Goal: Information Seeking & Learning: Learn about a topic

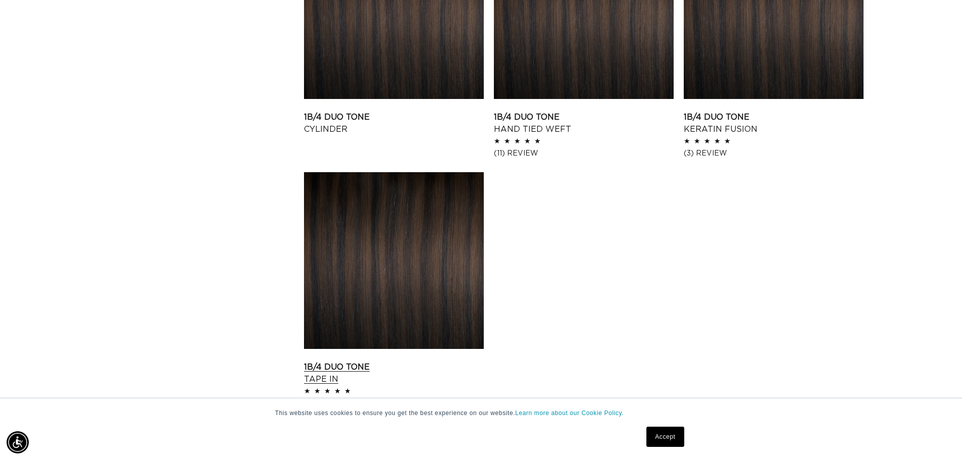
scroll to position [1565, 0]
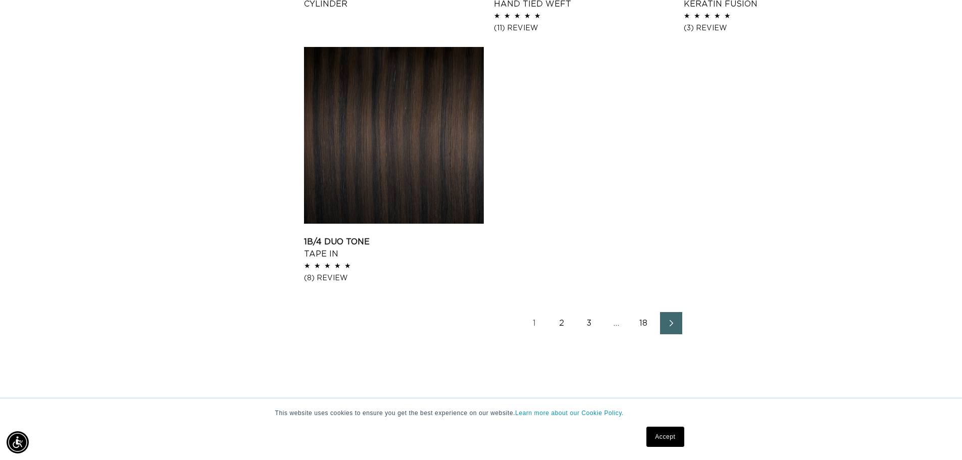
click at [669, 322] on icon "Next page" at bounding box center [671, 323] width 13 height 7
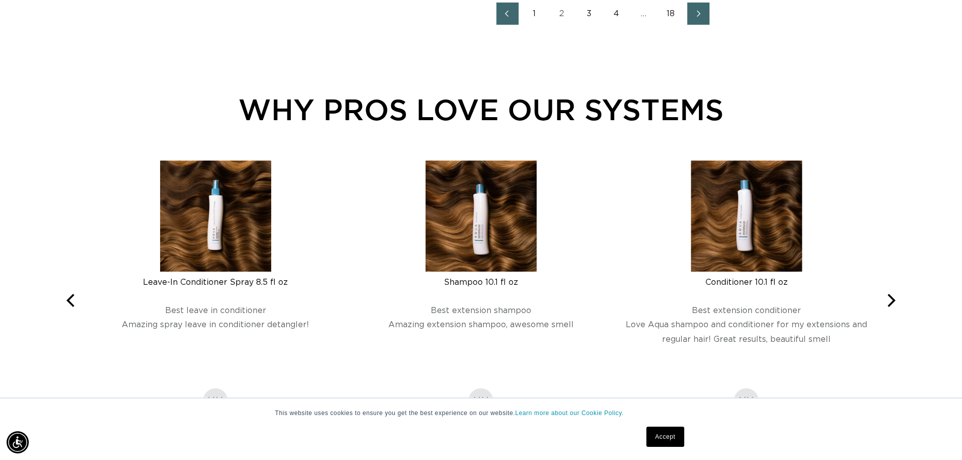
scroll to position [1735, 0]
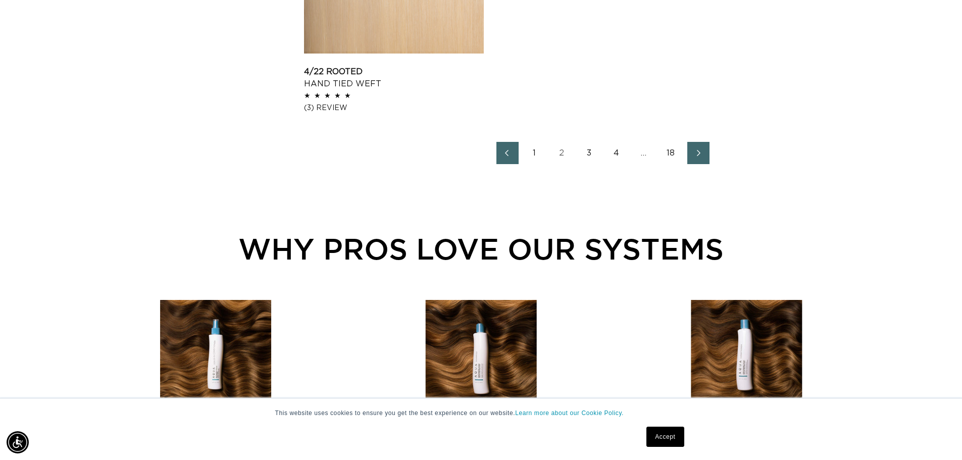
click at [667, 151] on link "18" at bounding box center [671, 153] width 22 height 22
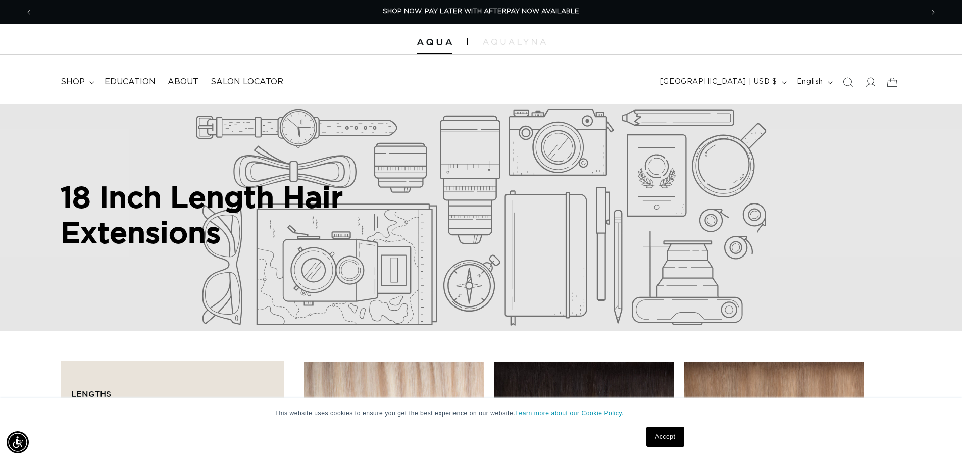
click at [80, 78] on span "shop" at bounding box center [73, 82] width 24 height 11
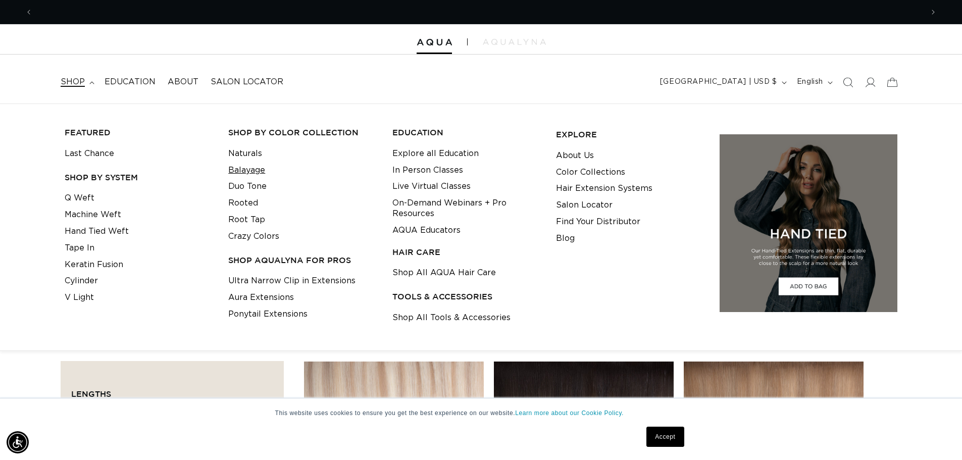
scroll to position [0, 1780]
click at [260, 235] on link "Crazy Colors" at bounding box center [253, 236] width 51 height 17
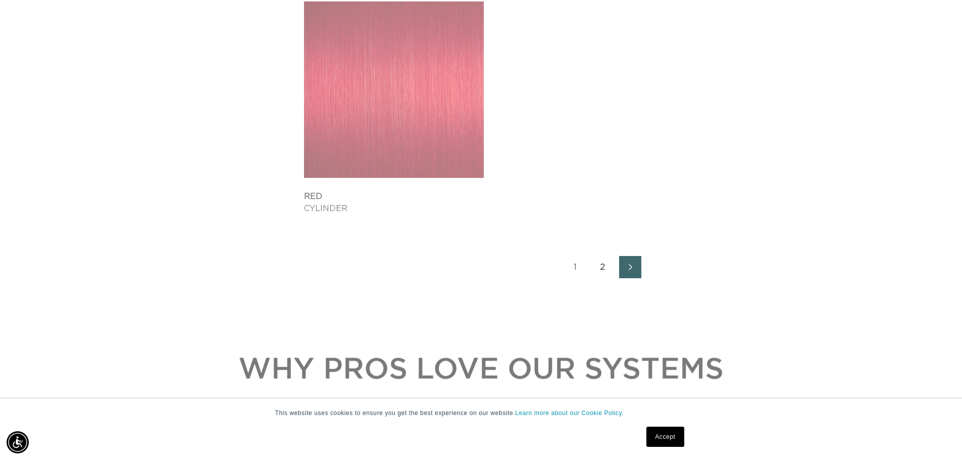
scroll to position [0, 1780]
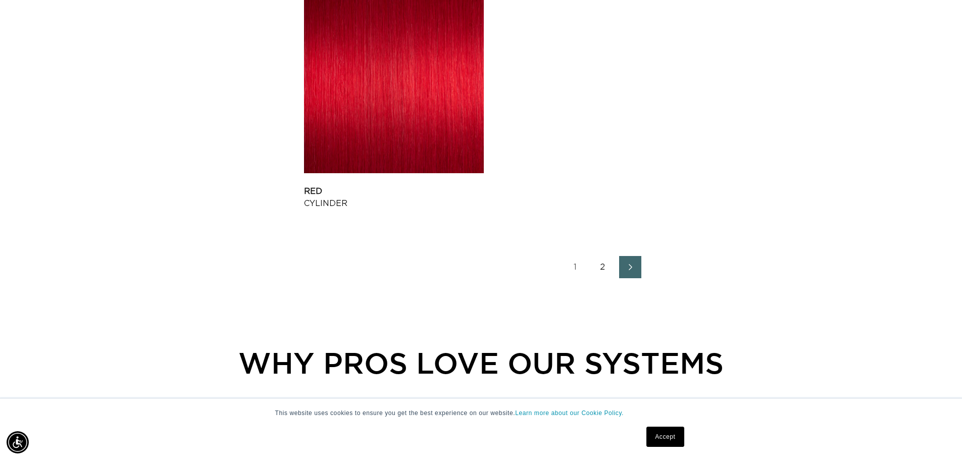
click at [589, 268] on ul "1 2" at bounding box center [602, 267] width 597 height 22
click at [598, 266] on link "2" at bounding box center [603, 267] width 22 height 22
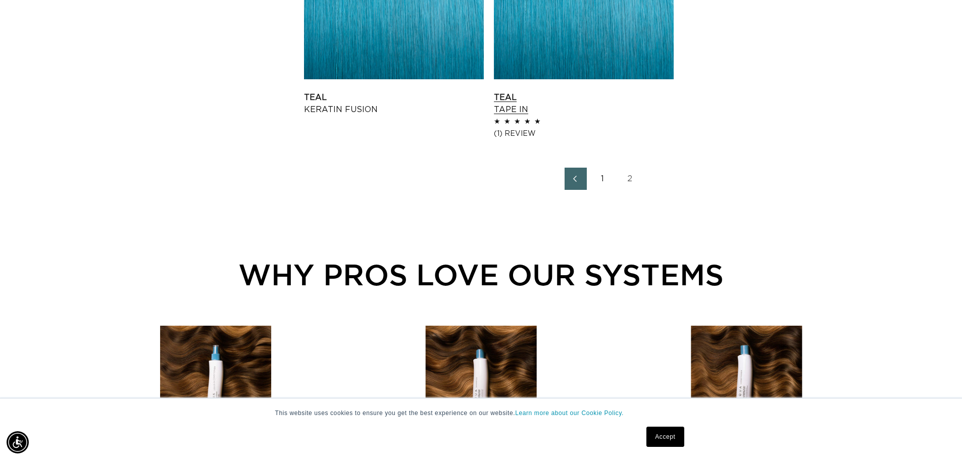
scroll to position [0, 890]
click at [598, 182] on link "1" at bounding box center [603, 179] width 22 height 22
